Goal: Find specific page/section: Find specific page/section

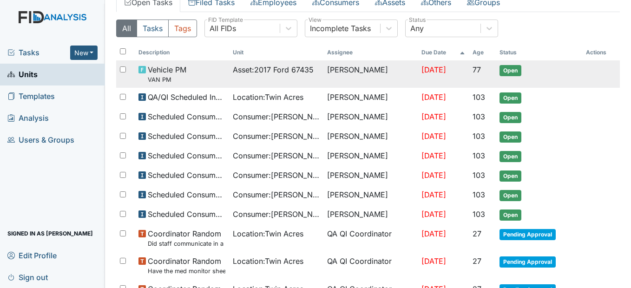
scroll to position [139, 0]
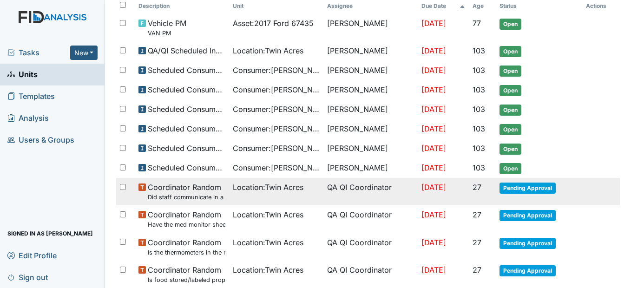
click at [229, 191] on td "Location : Twin Acres" at bounding box center [276, 191] width 94 height 27
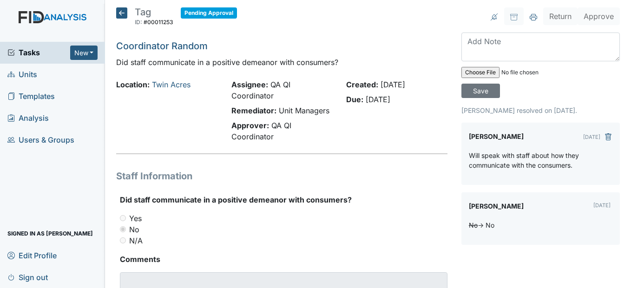
click at [124, 15] on icon at bounding box center [121, 12] width 11 height 11
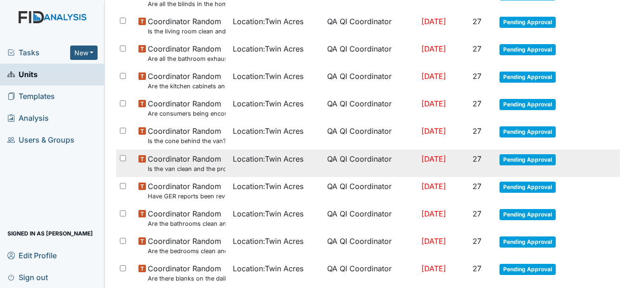
scroll to position [511, 0]
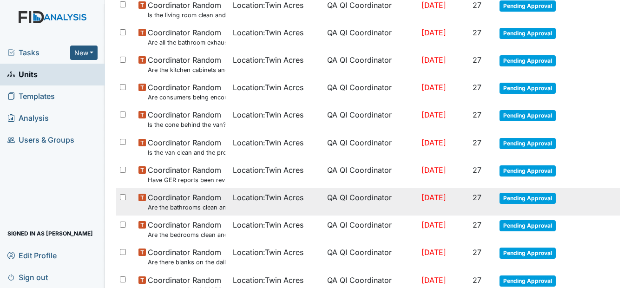
click at [256, 203] on td "Location : [GEOGRAPHIC_DATA]" at bounding box center [276, 201] width 94 height 27
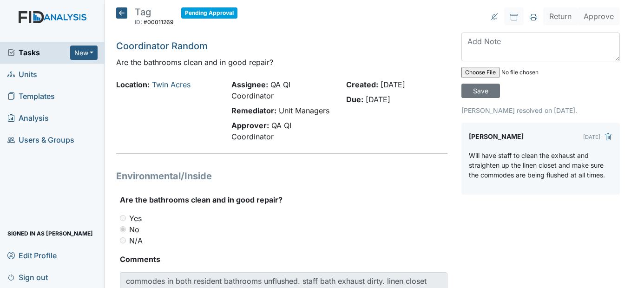
click at [122, 12] on icon at bounding box center [121, 12] width 11 height 11
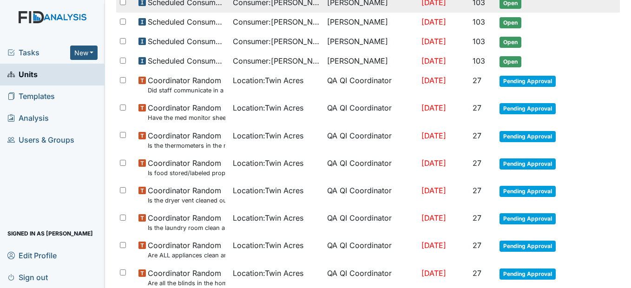
scroll to position [232, 0]
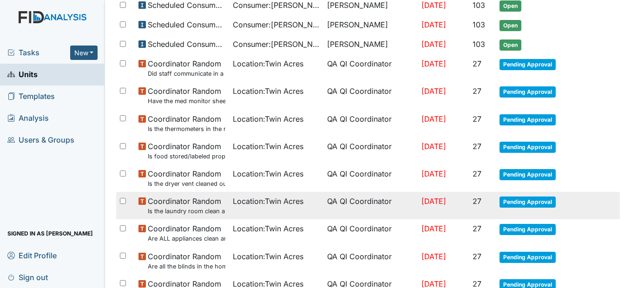
click at [257, 203] on span "Location : Twin Acres" at bounding box center [268, 201] width 71 height 11
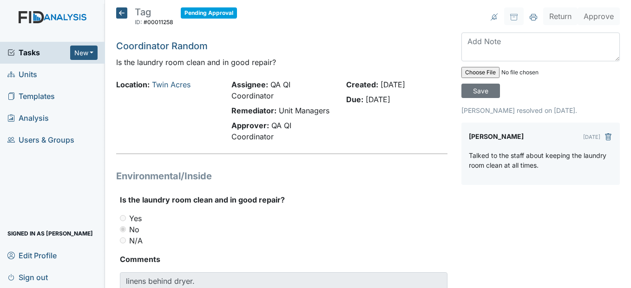
click at [125, 14] on icon at bounding box center [121, 12] width 11 height 11
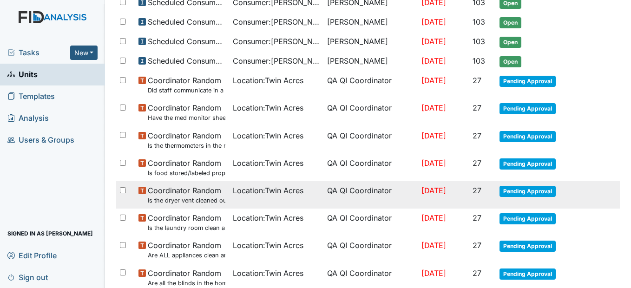
scroll to position [232, 0]
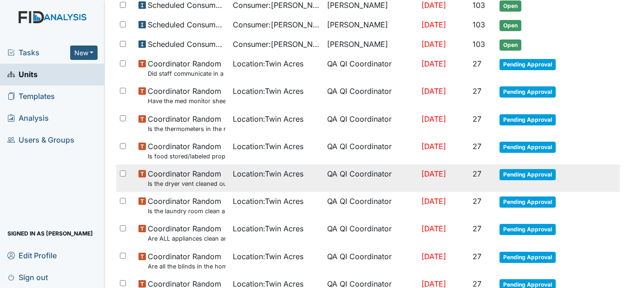
click at [243, 177] on span "Location : [GEOGRAPHIC_DATA]" at bounding box center [268, 173] width 71 height 11
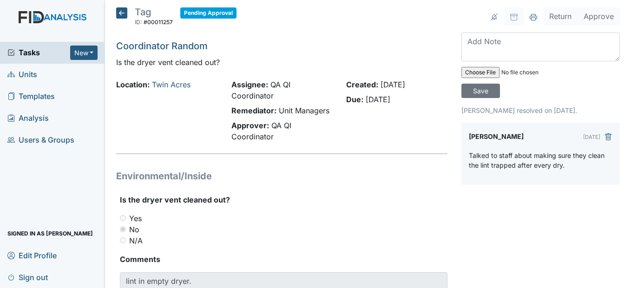
click at [121, 13] on icon at bounding box center [121, 12] width 11 height 11
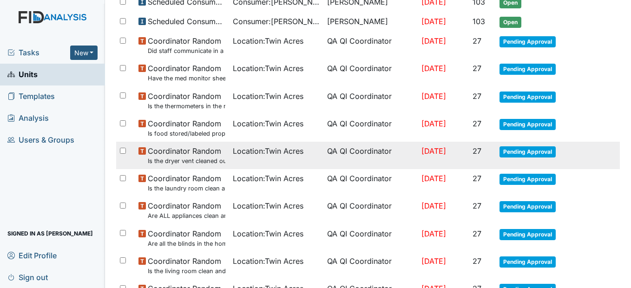
scroll to position [279, 0]
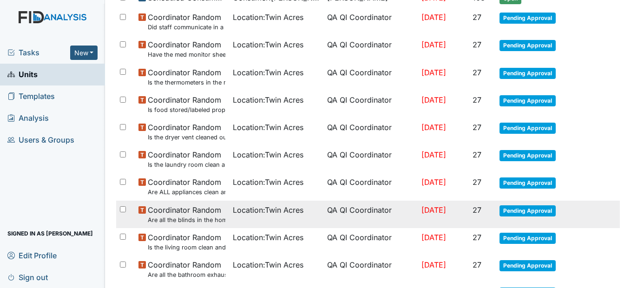
click at [275, 207] on span "Location : Twin Acres" at bounding box center [268, 209] width 71 height 11
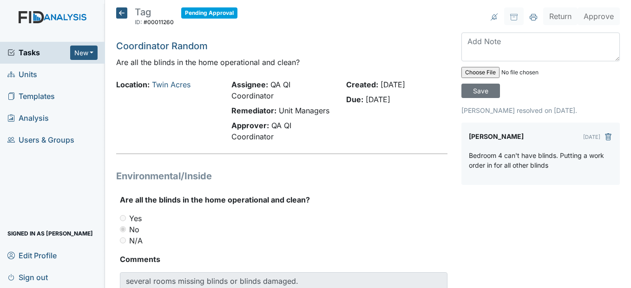
click at [123, 14] on icon at bounding box center [121, 12] width 11 height 11
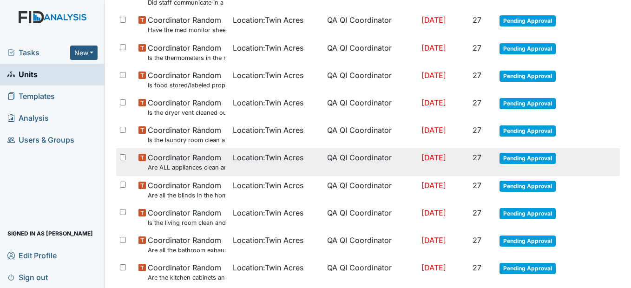
scroll to position [325, 0]
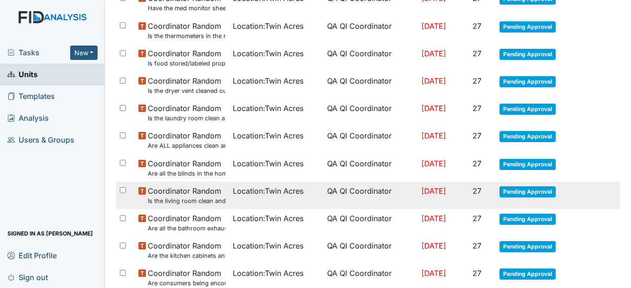
click at [288, 193] on span "Location : Twin Acres" at bounding box center [268, 190] width 71 height 11
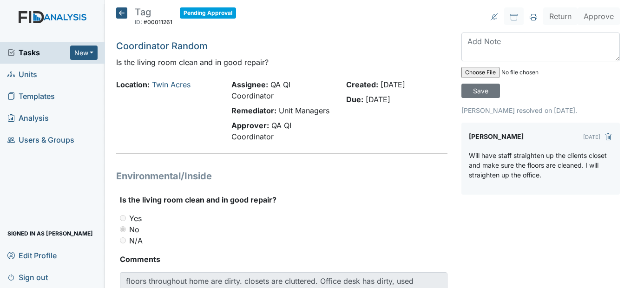
click at [125, 13] on icon at bounding box center [121, 12] width 11 height 11
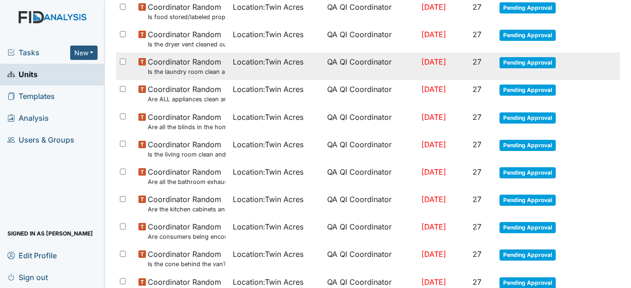
scroll to position [418, 0]
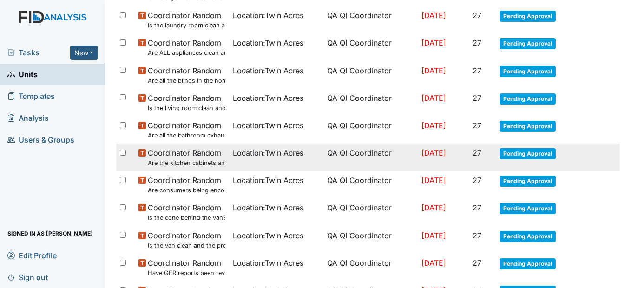
click at [257, 147] on td "Location : Twin Acres" at bounding box center [276, 157] width 94 height 27
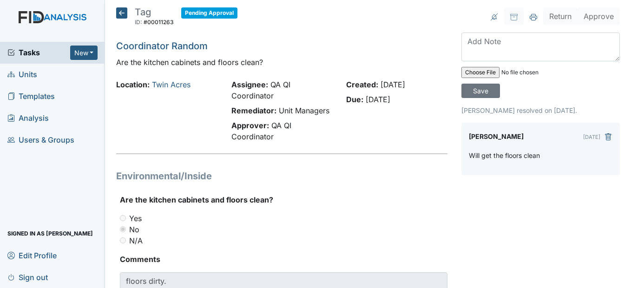
click at [124, 9] on icon at bounding box center [121, 12] width 11 height 11
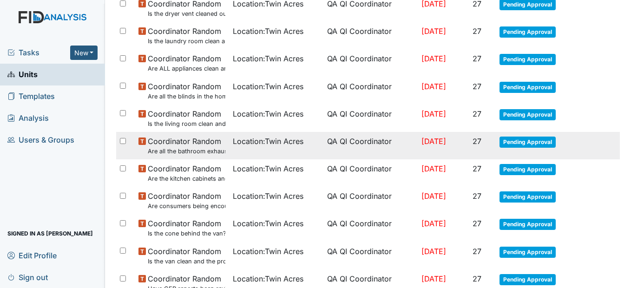
scroll to position [418, 0]
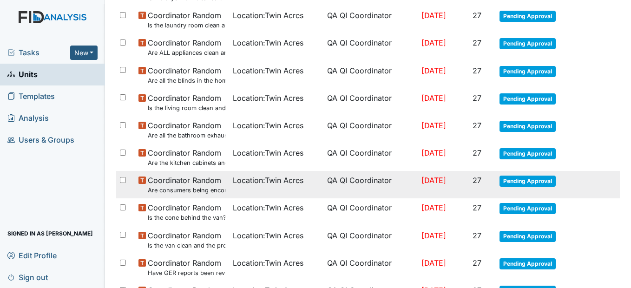
click at [236, 177] on span "Location : Twin Acres" at bounding box center [268, 180] width 71 height 11
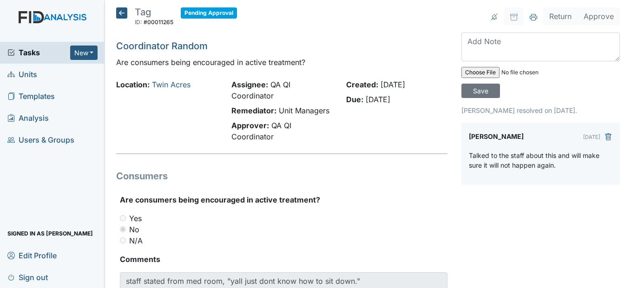
click at [125, 14] on icon at bounding box center [121, 12] width 11 height 11
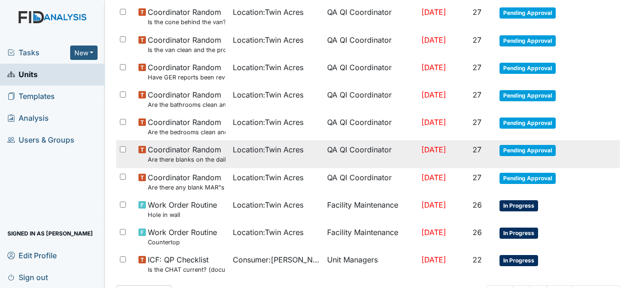
scroll to position [613, 0]
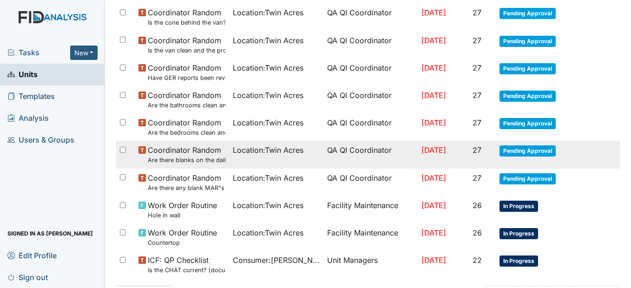
drag, startPoint x: 302, startPoint y: 122, endPoint x: 281, endPoint y: 153, distance: 37.5
